Goal: Transaction & Acquisition: Download file/media

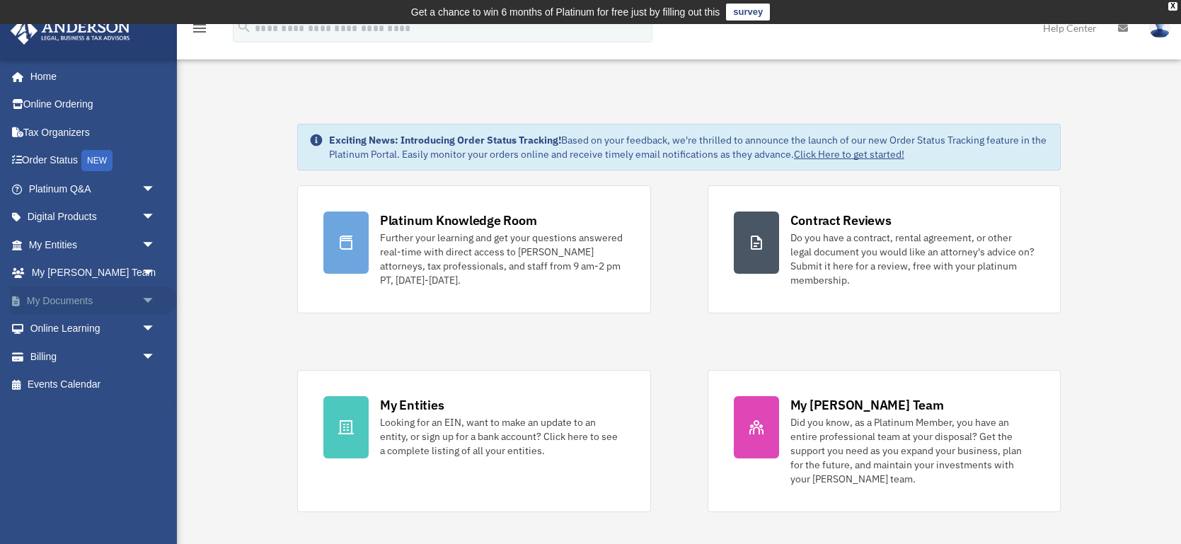
click at [61, 302] on link "My Documents arrow_drop_down" at bounding box center [93, 301] width 167 height 28
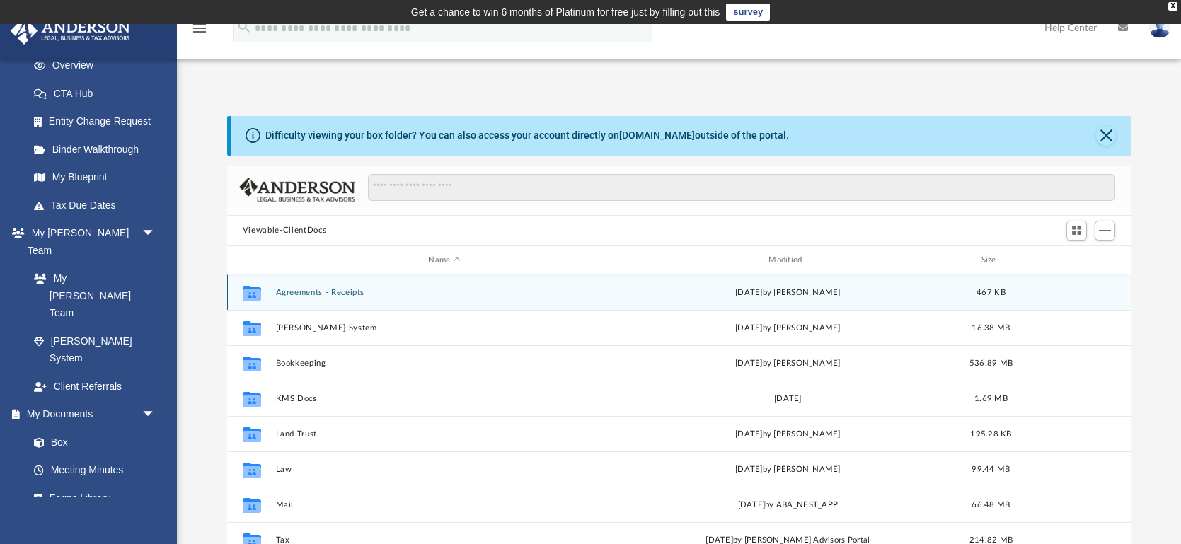
scroll to position [25, 0]
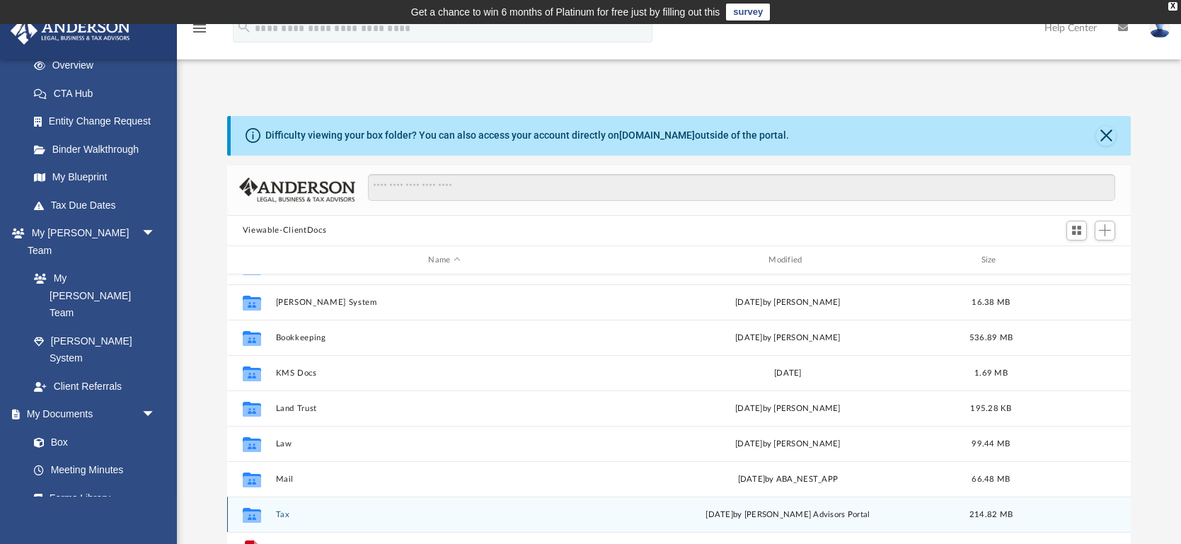
click at [282, 510] on button "Tax" at bounding box center [443, 514] width 337 height 9
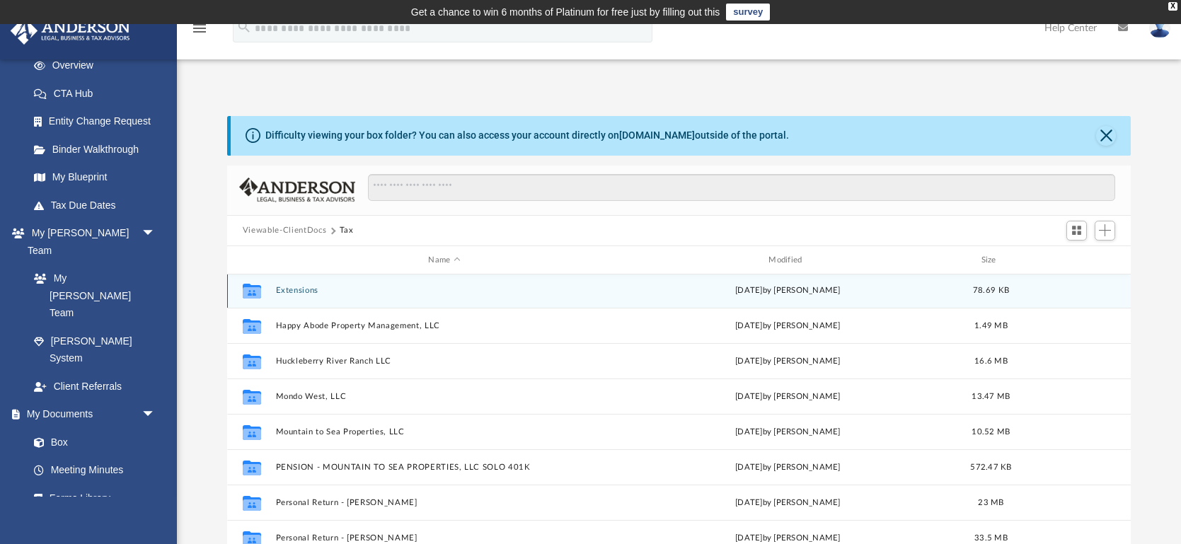
scroll to position [118, 0]
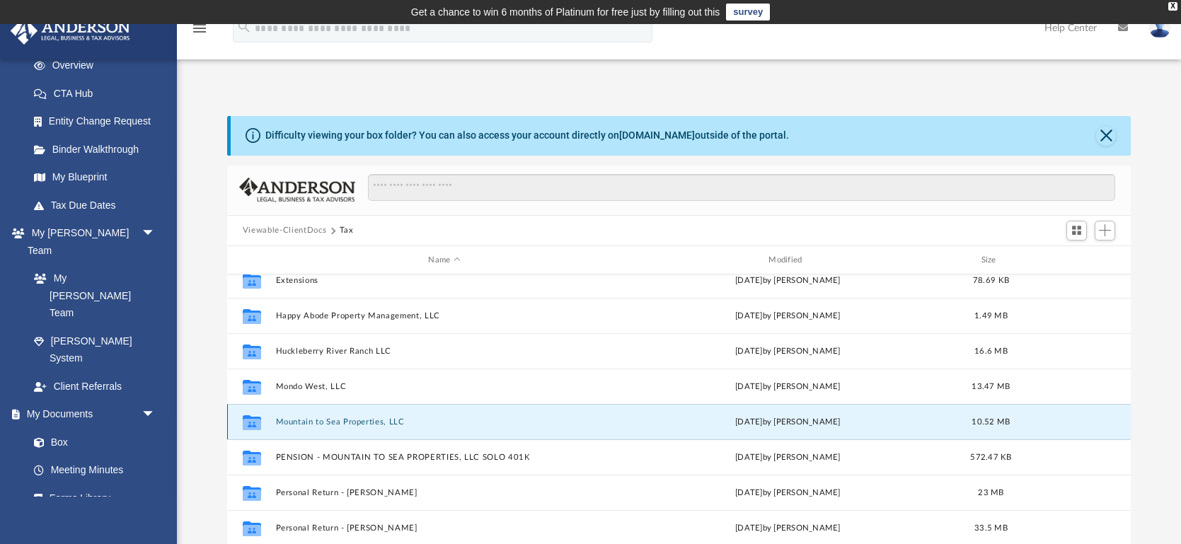
click at [371, 418] on button "Mountain to Sea Properties, LLC" at bounding box center [443, 421] width 337 height 9
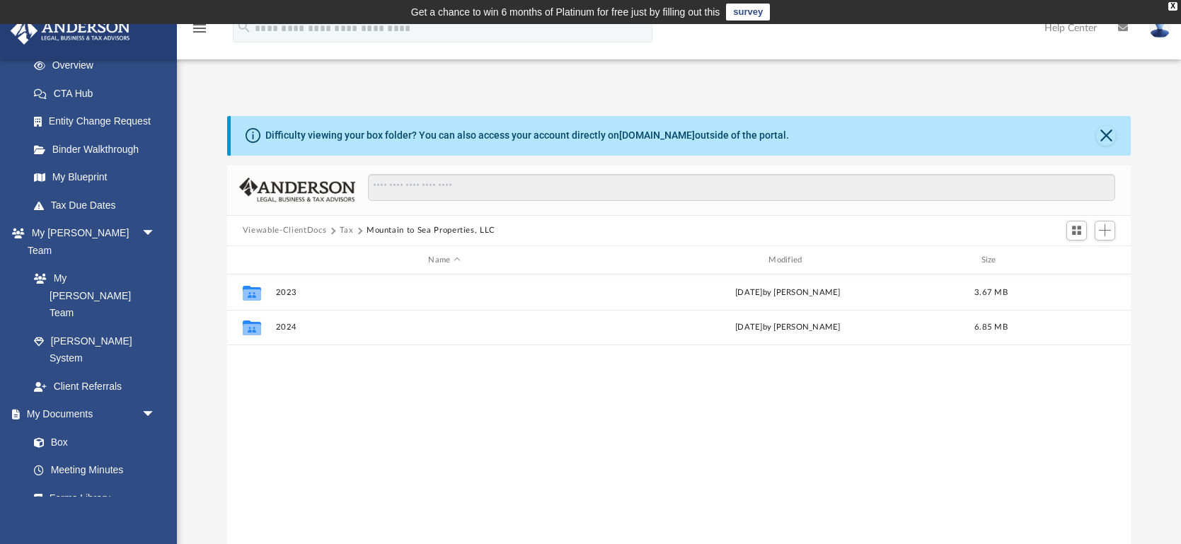
scroll to position [0, 0]
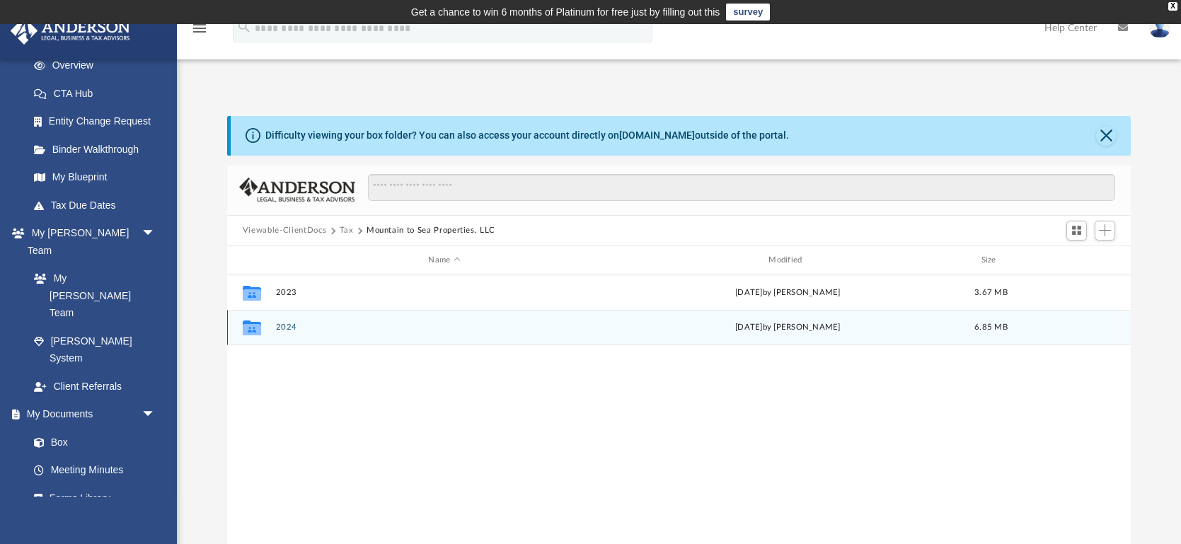
click at [284, 327] on button "2024" at bounding box center [443, 327] width 337 height 9
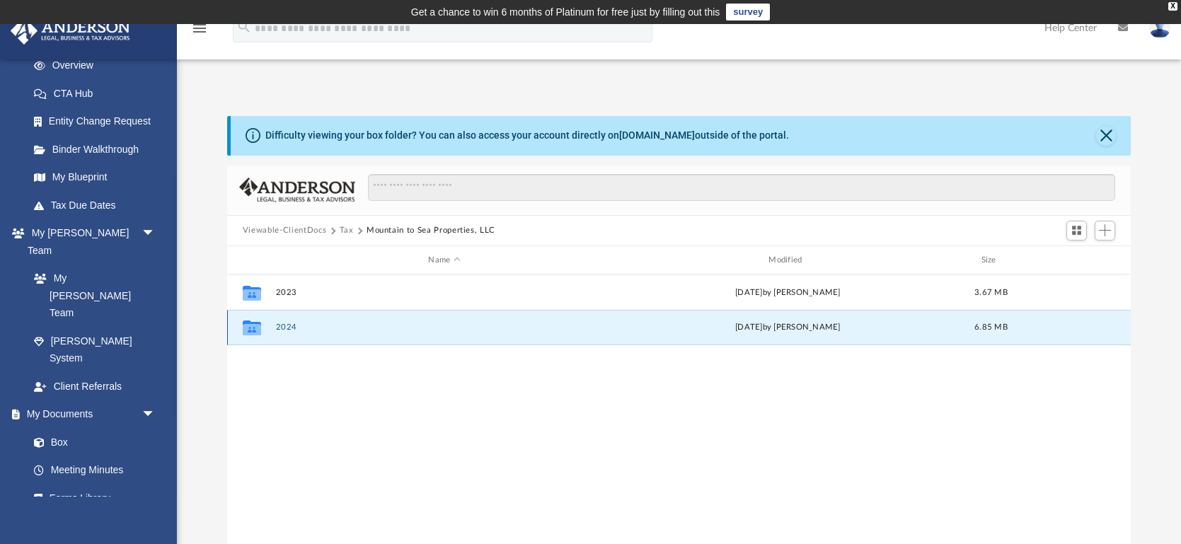
click at [284, 327] on button "2024" at bounding box center [443, 327] width 337 height 9
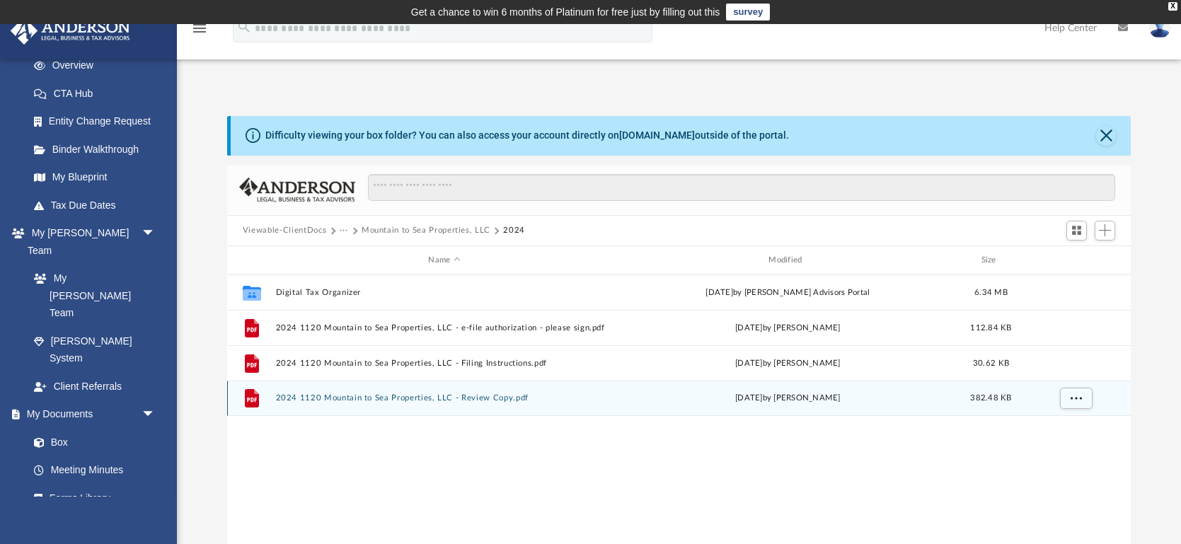
click at [371, 398] on button "2024 1120 Mountain to Sea Properties, LLC - Review Copy.pdf" at bounding box center [443, 398] width 337 height 9
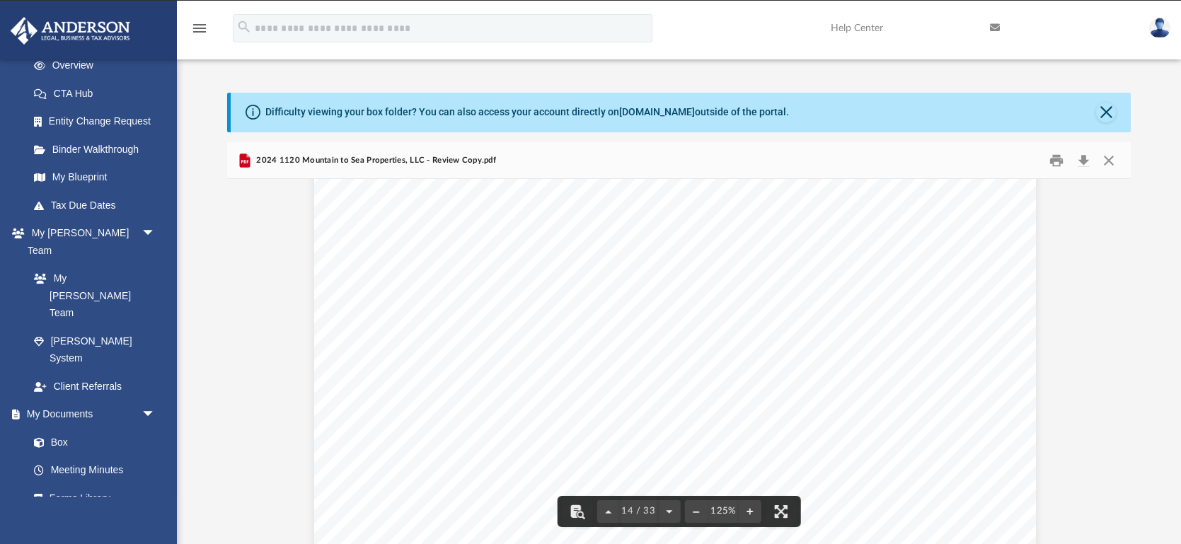
scroll to position [12403, 4]
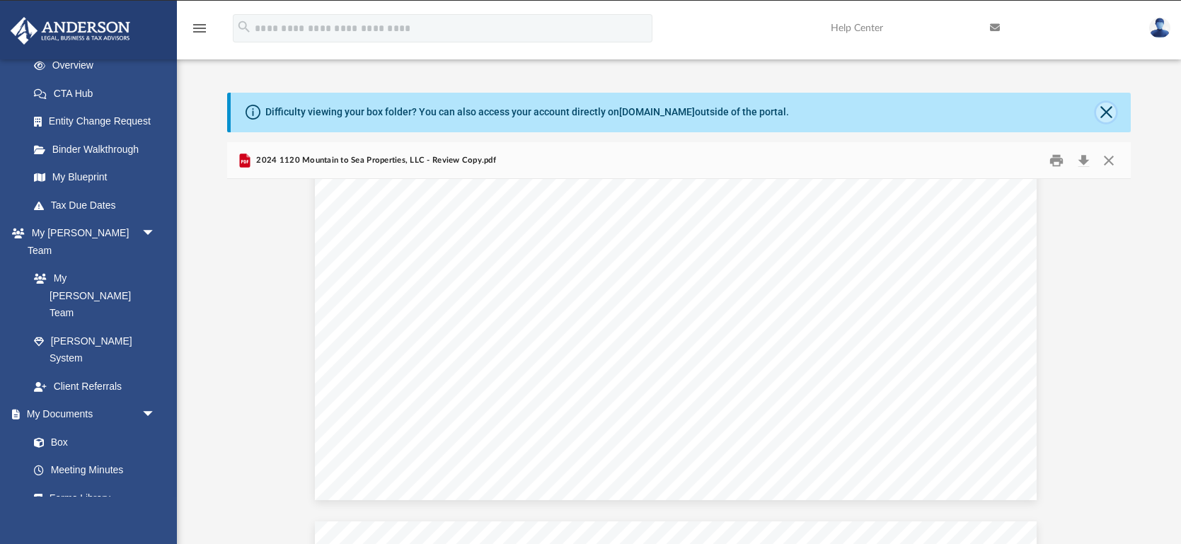
click at [1102, 115] on button "Close" at bounding box center [1106, 113] width 20 height 20
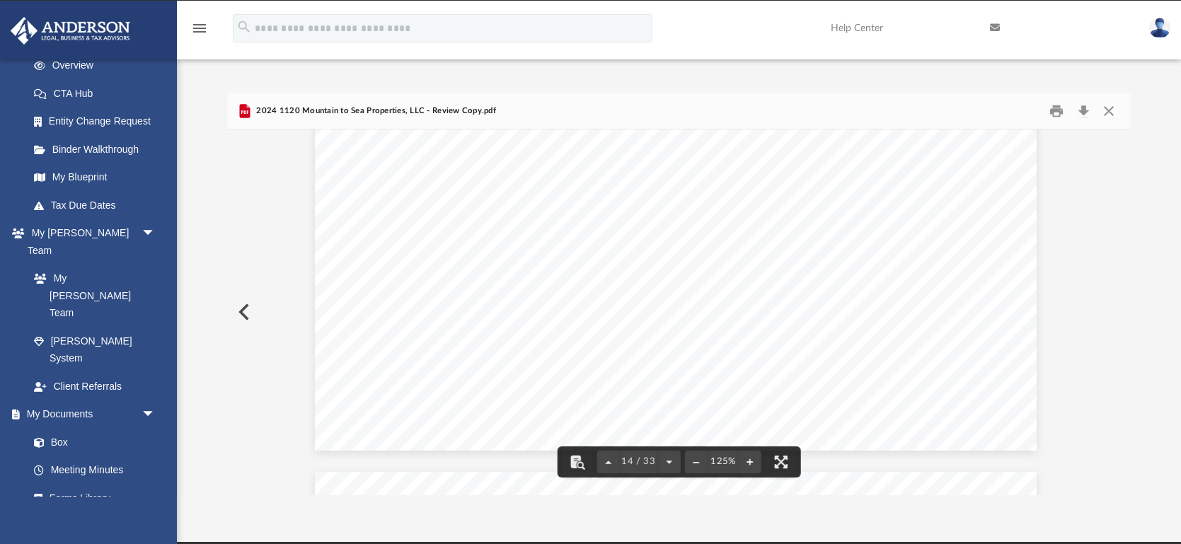
scroll to position [0, 0]
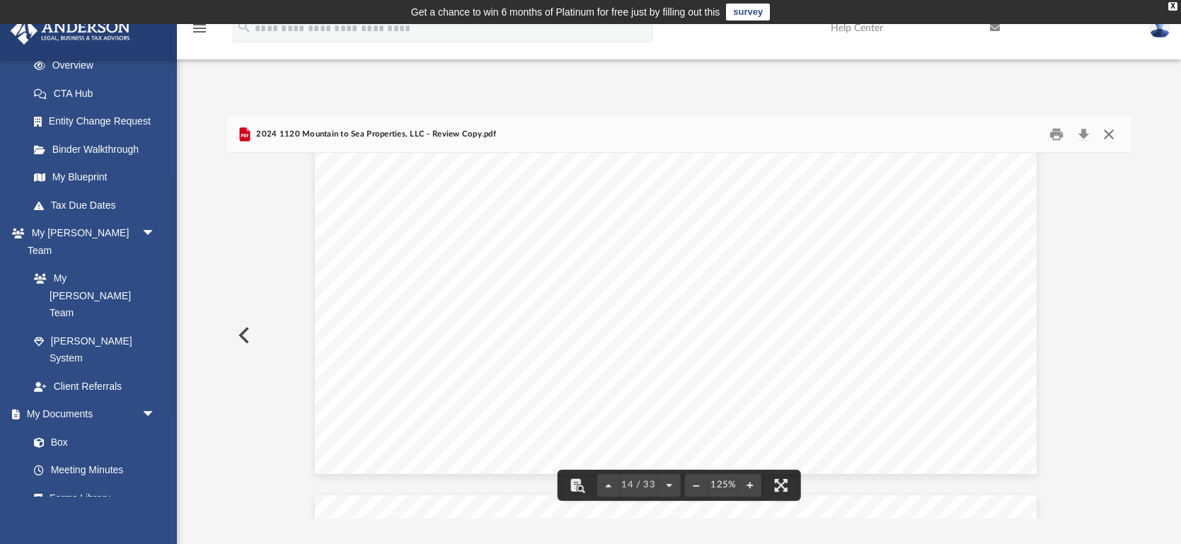
click at [1110, 133] on button "Close" at bounding box center [1108, 134] width 25 height 22
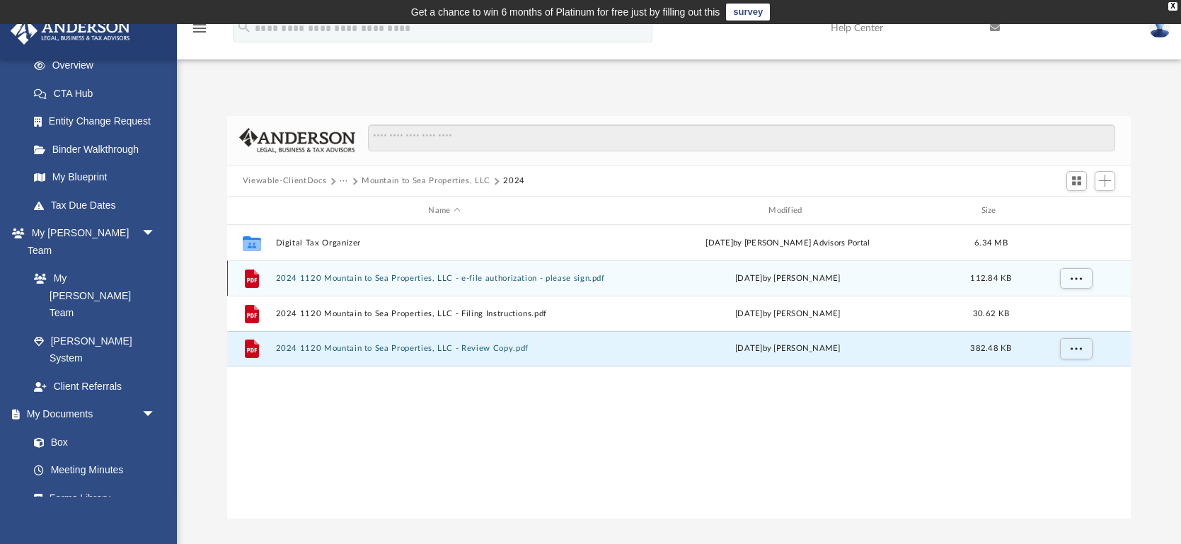
click at [527, 277] on button "2024 1120 Mountain to Sea Properties, LLC - e-file authorization - please sign.…" at bounding box center [443, 278] width 337 height 9
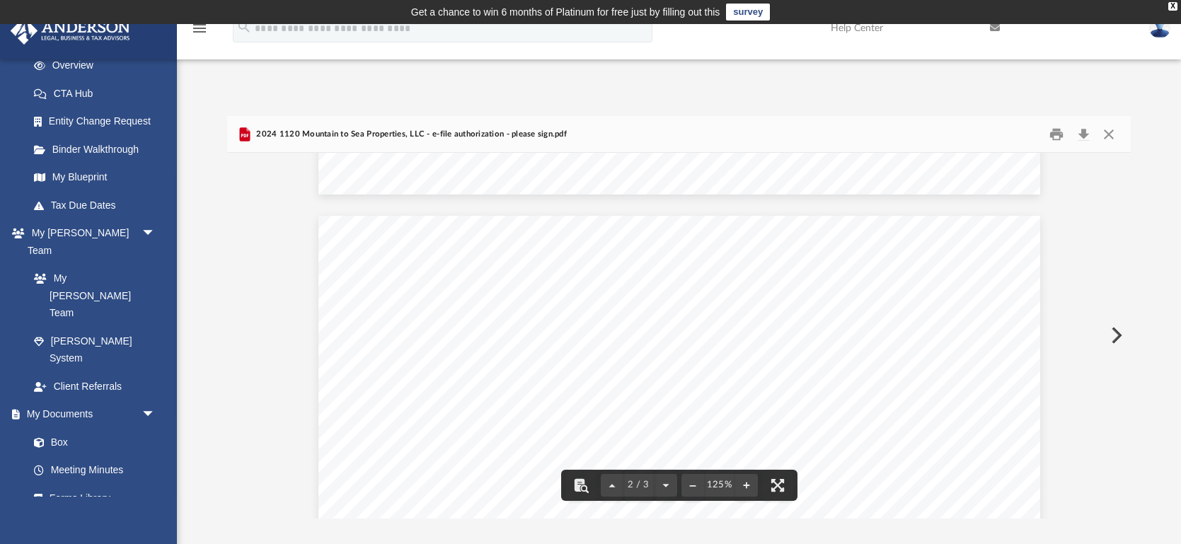
scroll to position [915, 0]
